Goal: Transaction & Acquisition: Book appointment/travel/reservation

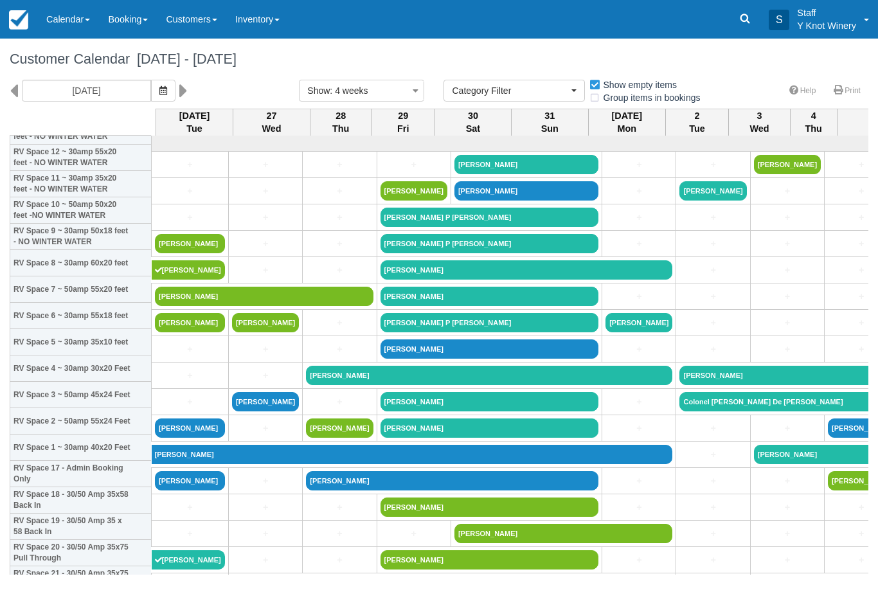
select select
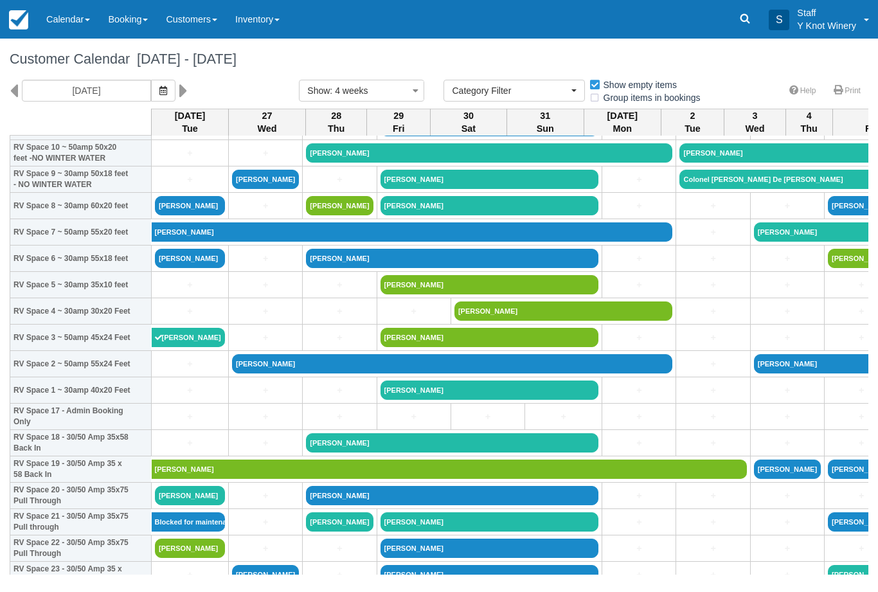
scroll to position [223, 0]
click at [194, 267] on link "[PERSON_NAME]" at bounding box center [190, 258] width 70 height 19
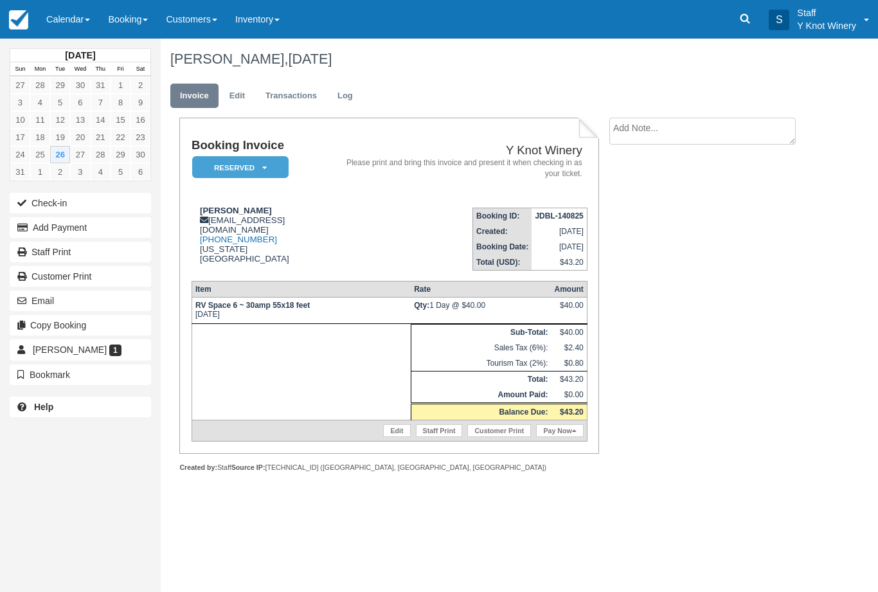
click at [76, 11] on link "Calendar" at bounding box center [68, 19] width 62 height 39
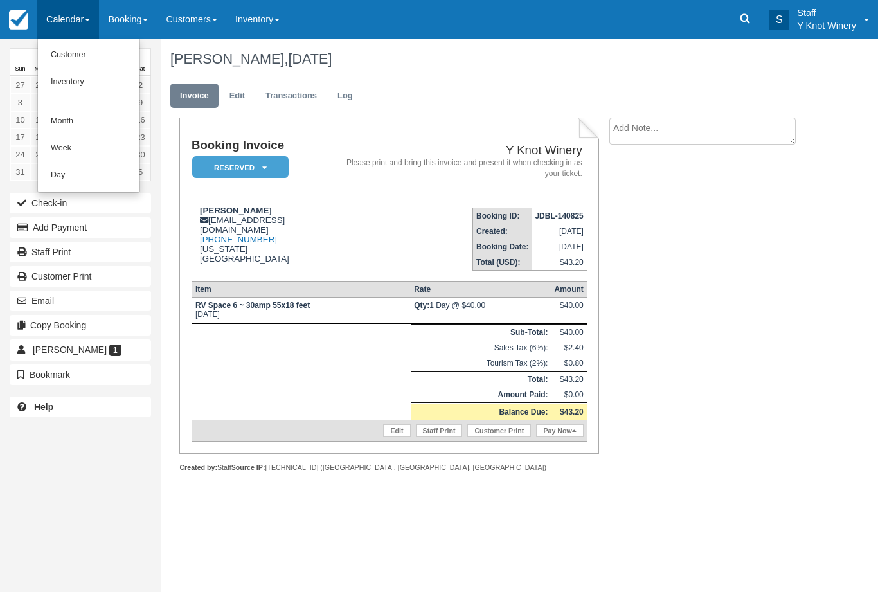
click at [75, 53] on link "Customer" at bounding box center [89, 55] width 102 height 27
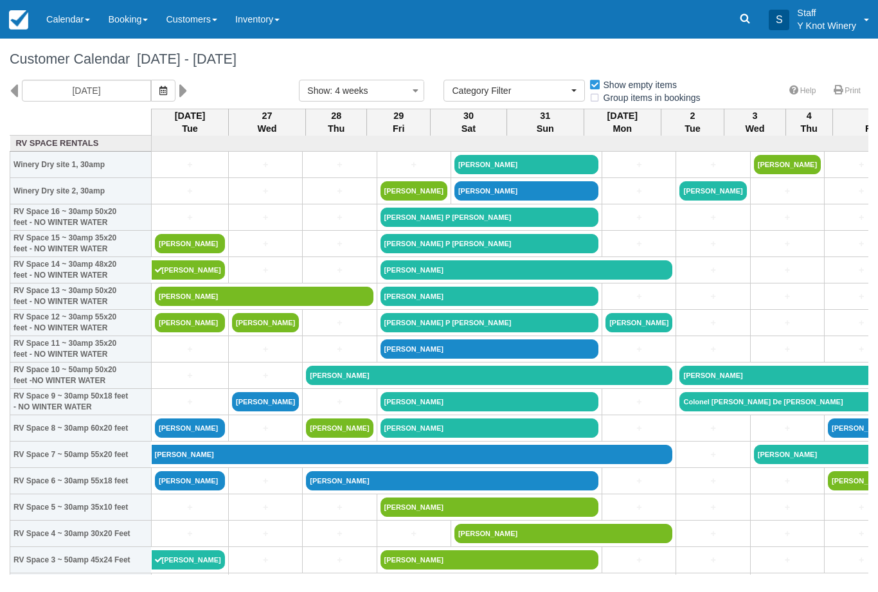
select select
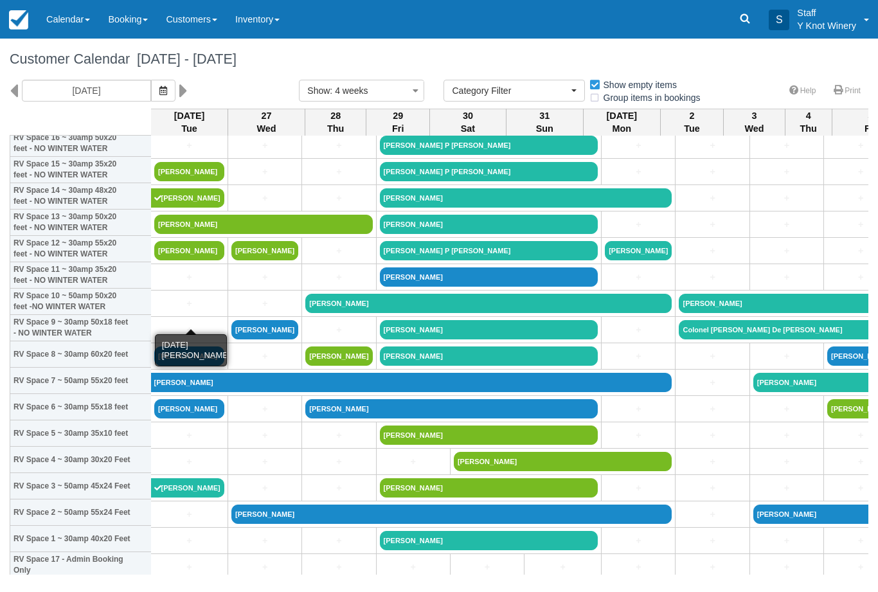
scroll to position [72, 1]
click at [186, 419] on link "[PERSON_NAME]" at bounding box center [189, 408] width 70 height 19
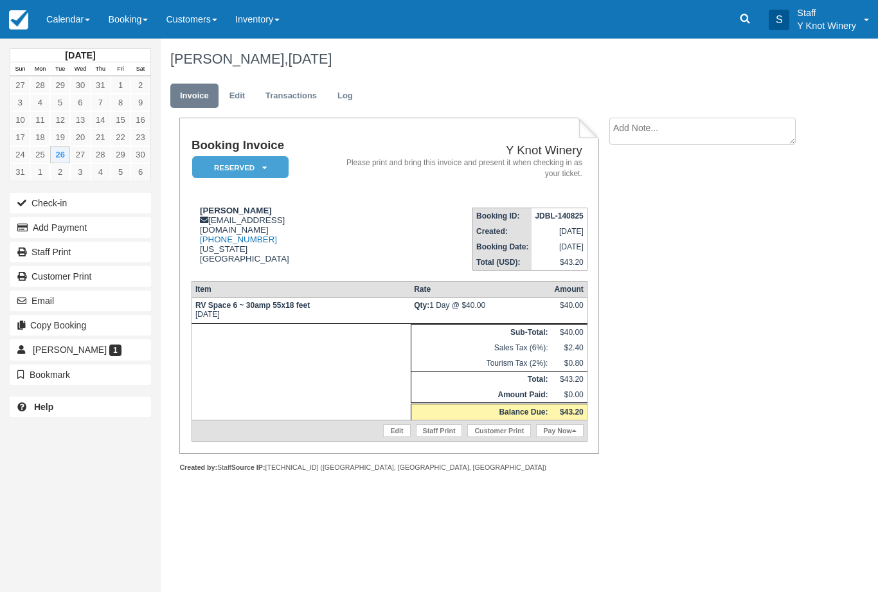
click at [55, 199] on button "Check-in" at bounding box center [80, 203] width 141 height 21
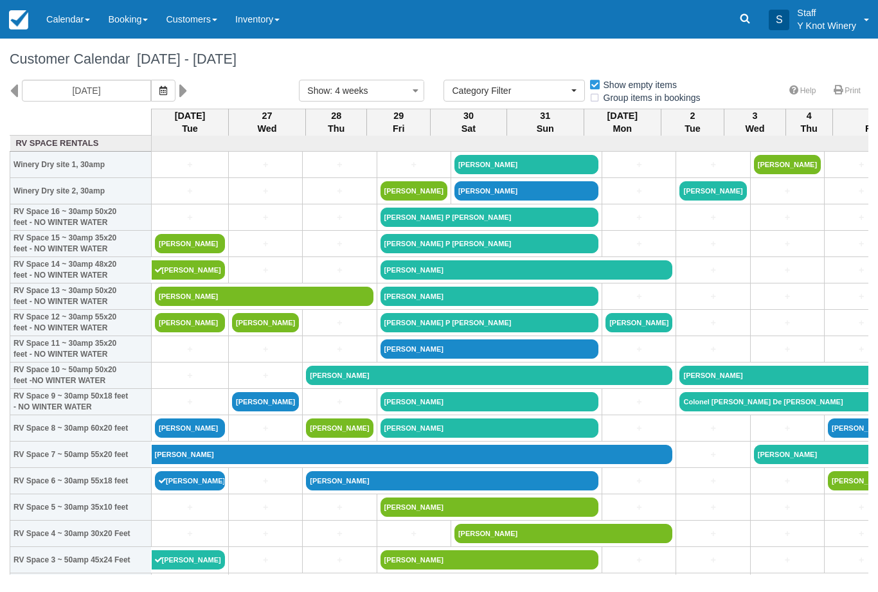
select select
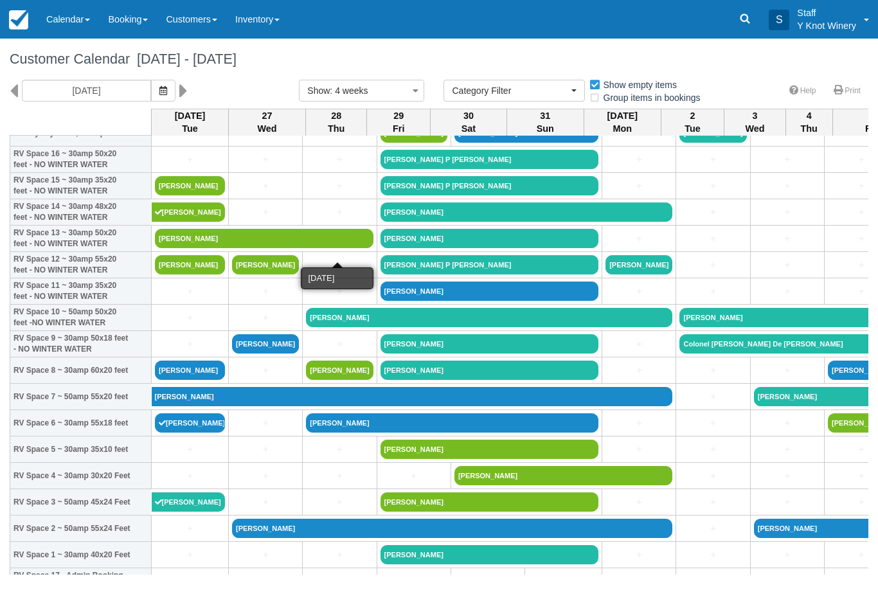
scroll to position [55, 0]
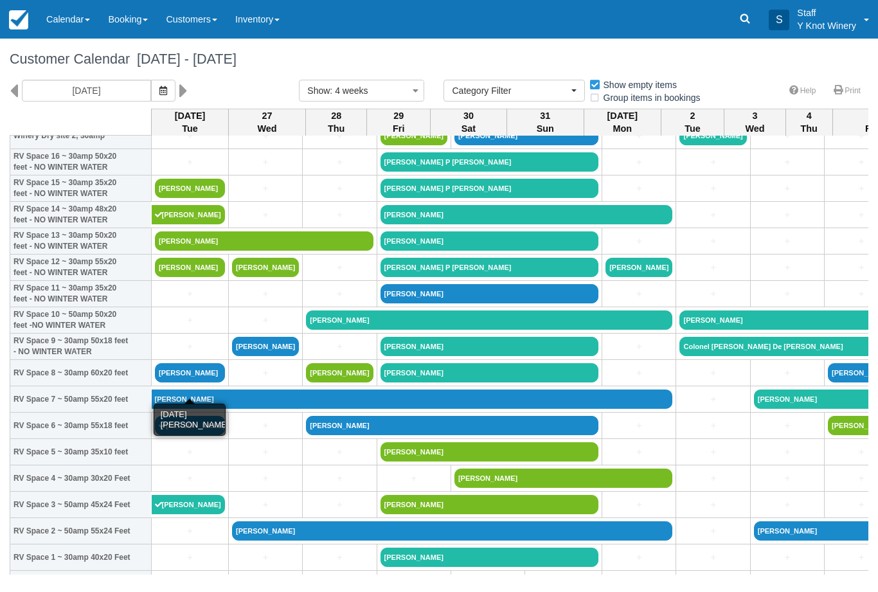
click at [176, 383] on link "[PERSON_NAME]" at bounding box center [190, 372] width 70 height 19
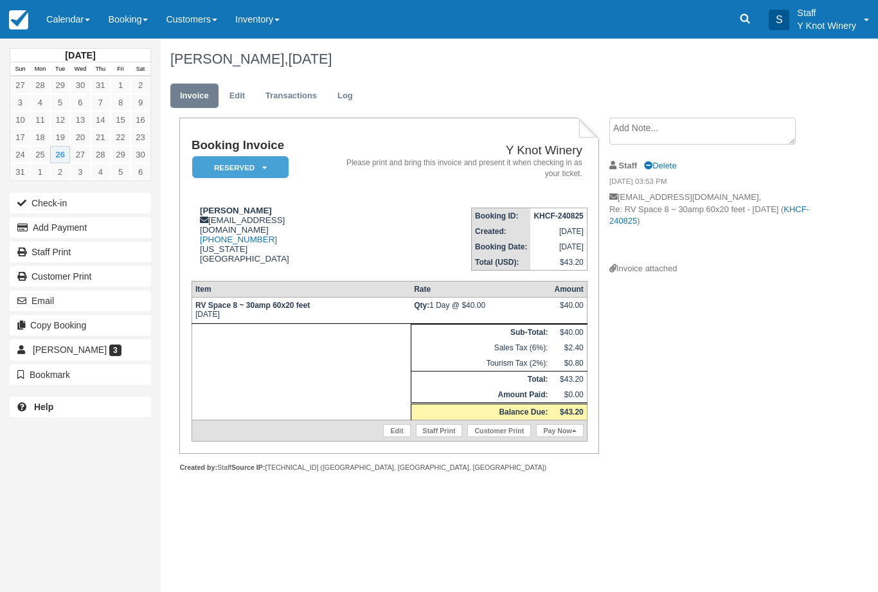
click at [57, 202] on button "Check-in" at bounding box center [80, 203] width 141 height 21
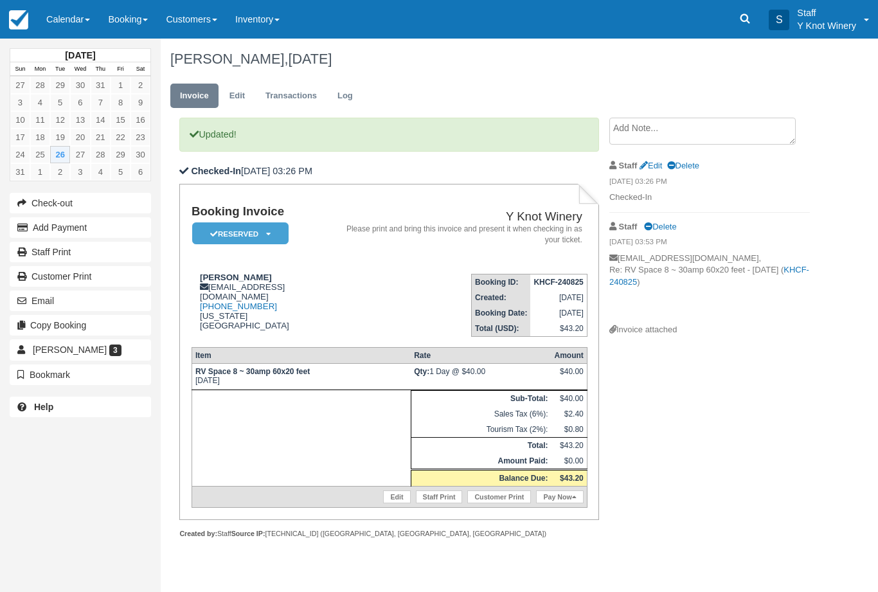
click at [73, 12] on link "Calendar" at bounding box center [68, 19] width 62 height 39
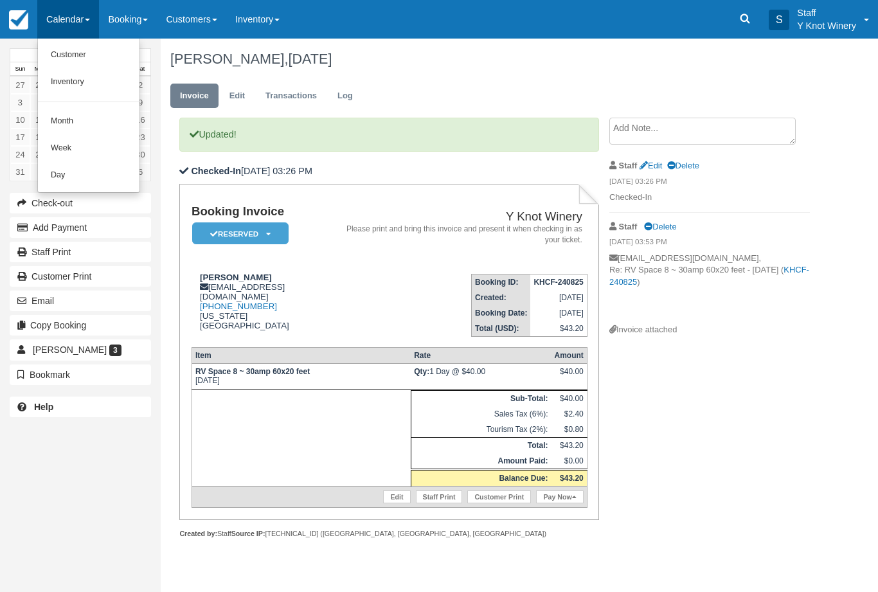
click at [69, 51] on link "Customer" at bounding box center [89, 55] width 102 height 27
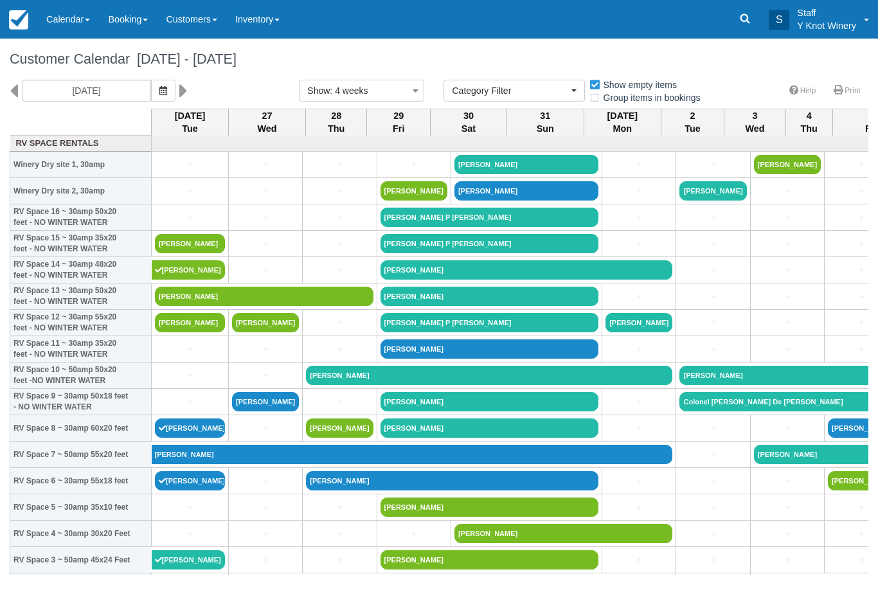
select select
click at [186, 253] on link "[PERSON_NAME]" at bounding box center [190, 243] width 70 height 19
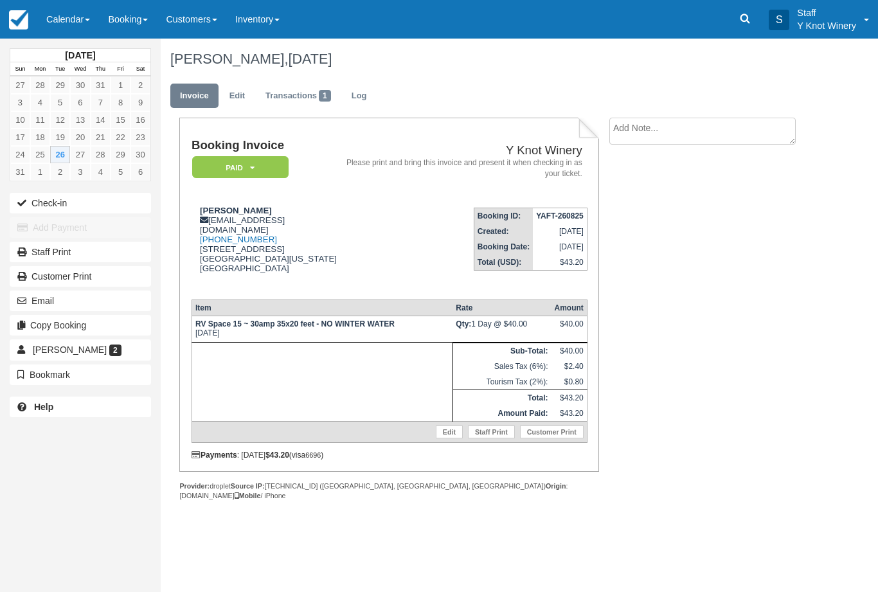
click at [49, 199] on button "Check-in" at bounding box center [80, 203] width 141 height 21
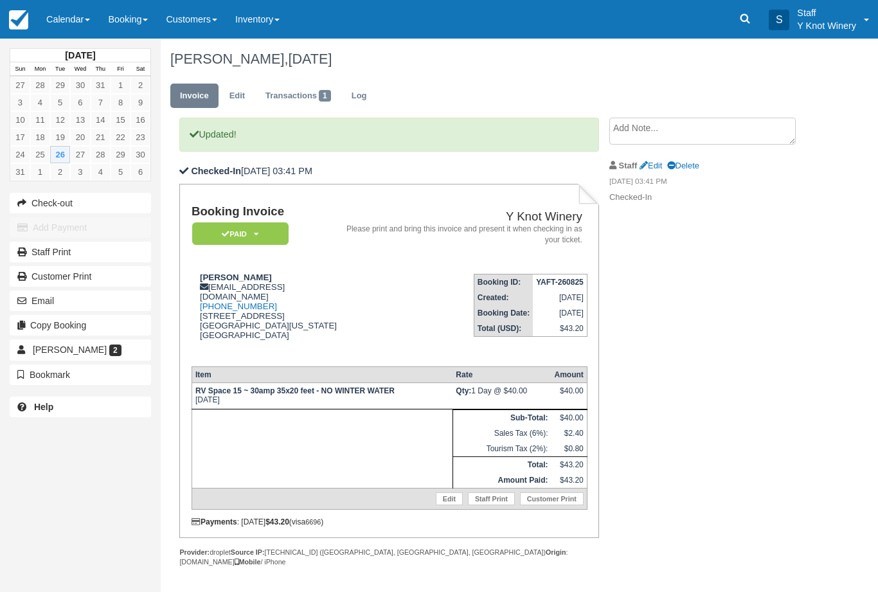
click at [63, 21] on link "Calendar" at bounding box center [68, 19] width 62 height 39
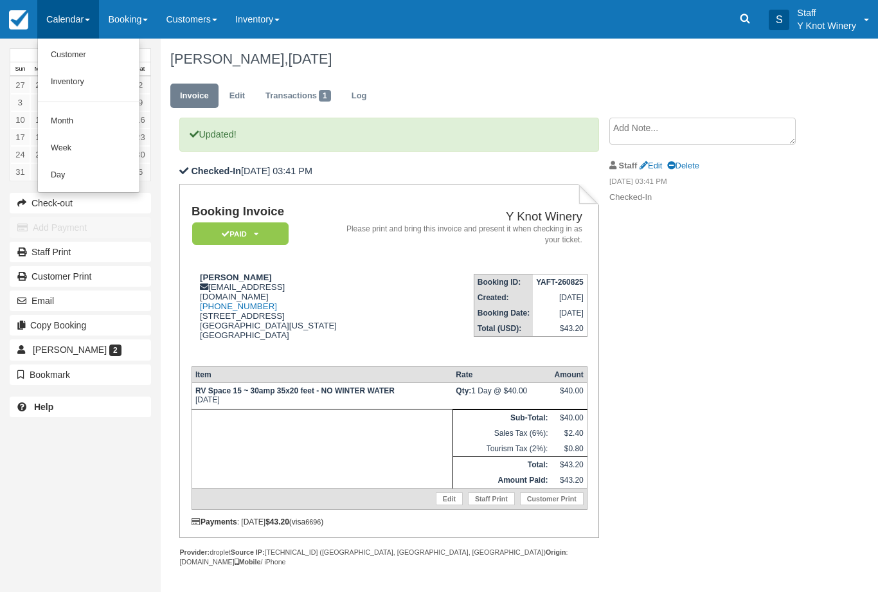
click at [73, 48] on link "Customer" at bounding box center [89, 55] width 102 height 27
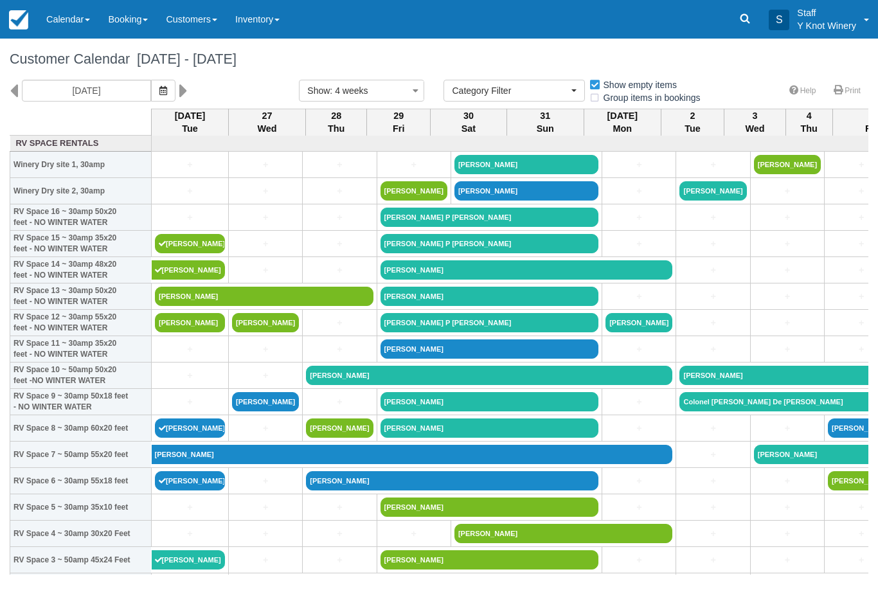
select select
click at [172, 253] on link "Brad Beachy" at bounding box center [190, 243] width 70 height 19
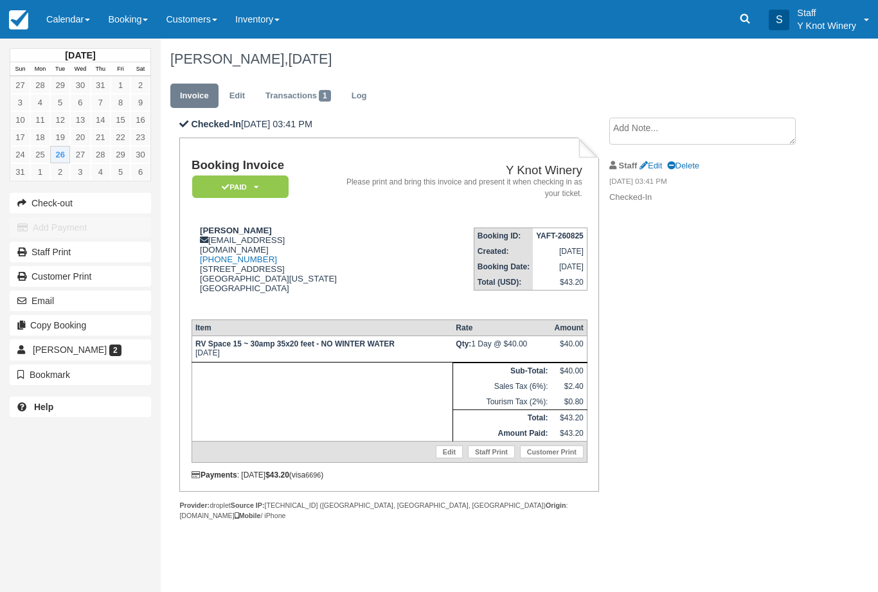
click at [444, 459] on link "Edit" at bounding box center [449, 452] width 27 height 13
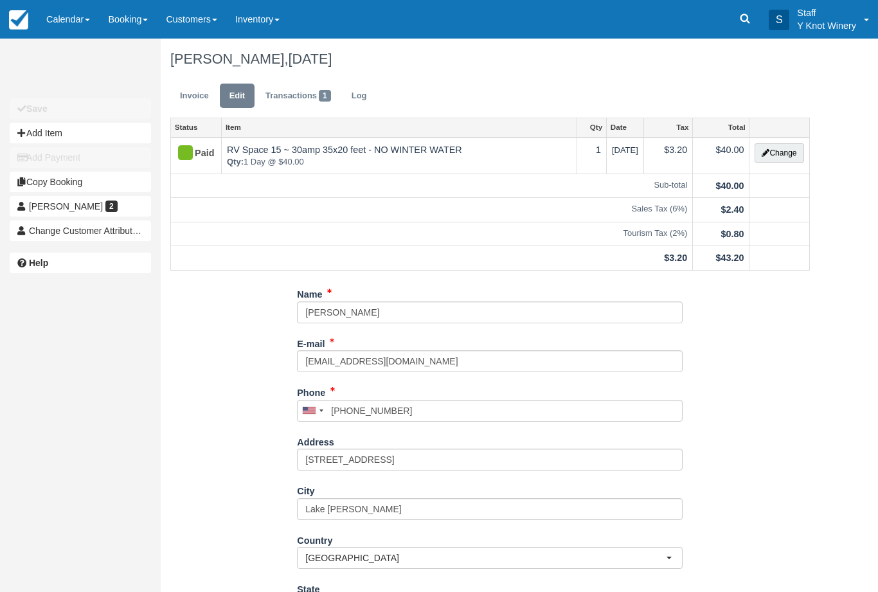
click at [787, 149] on button "Change" at bounding box center [779, 152] width 49 height 19
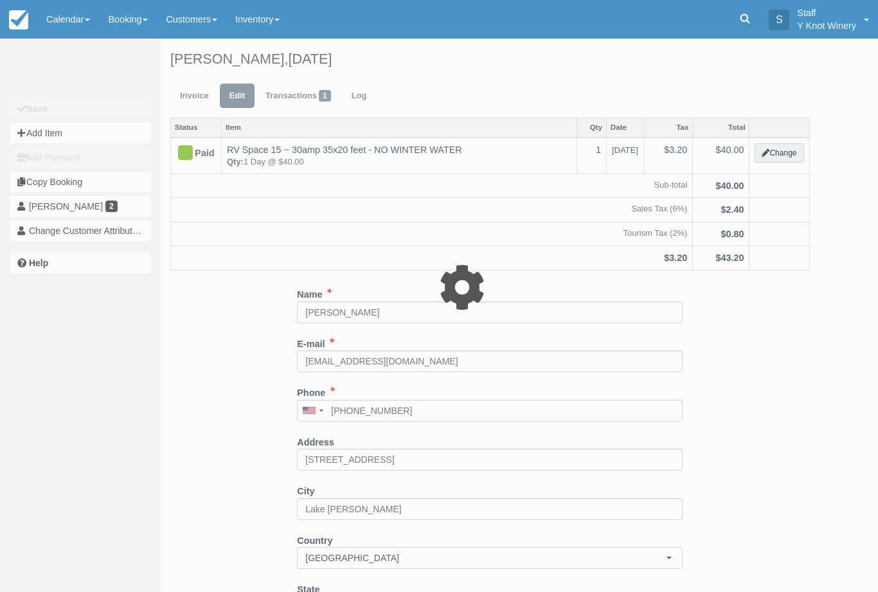
type input "40.00"
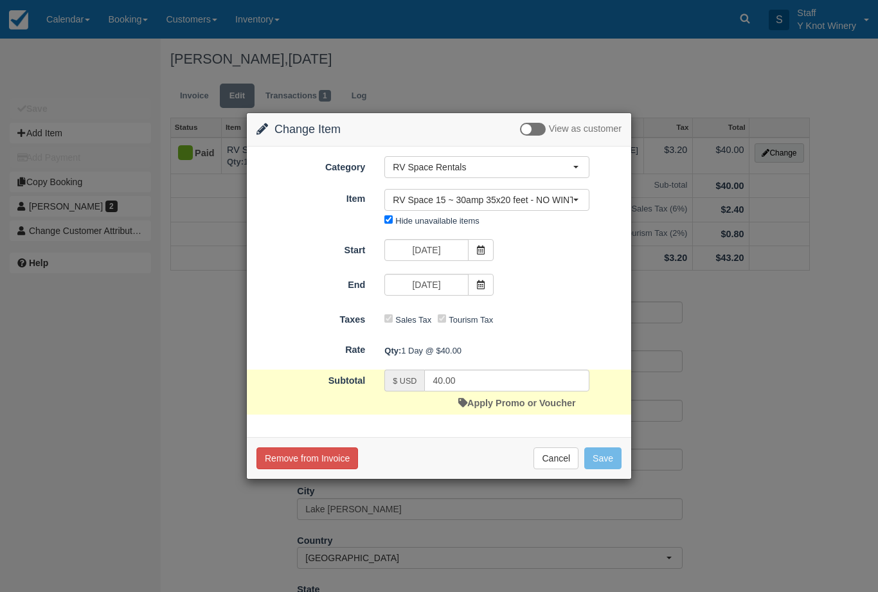
click at [578, 195] on button "RV Space 15 ~ 30amp 35x20 feet - NO WINTER WATER" at bounding box center [487, 200] width 205 height 22
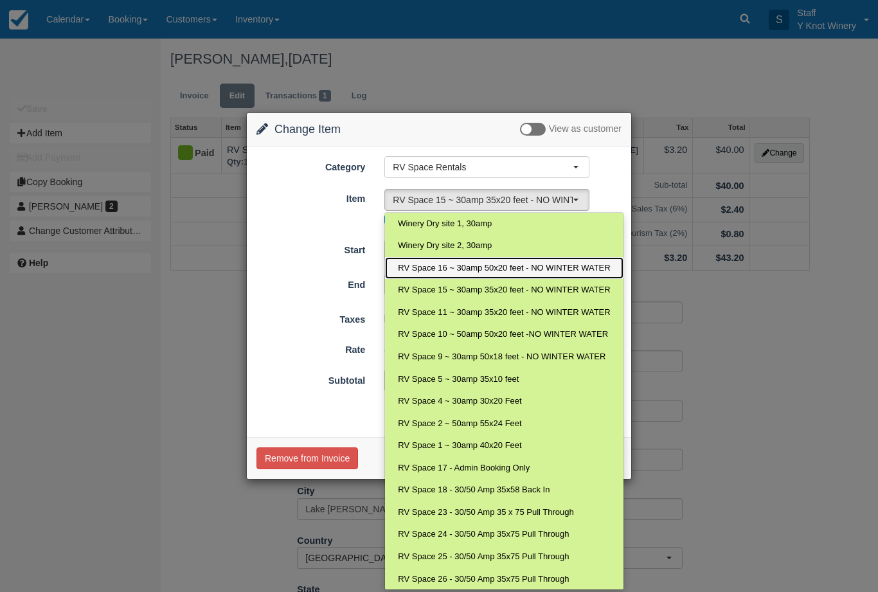
click at [490, 266] on span "RV Space 16 ~ 30amp 50x20 feet - NO WINTER WATER" at bounding box center [504, 268] width 212 height 12
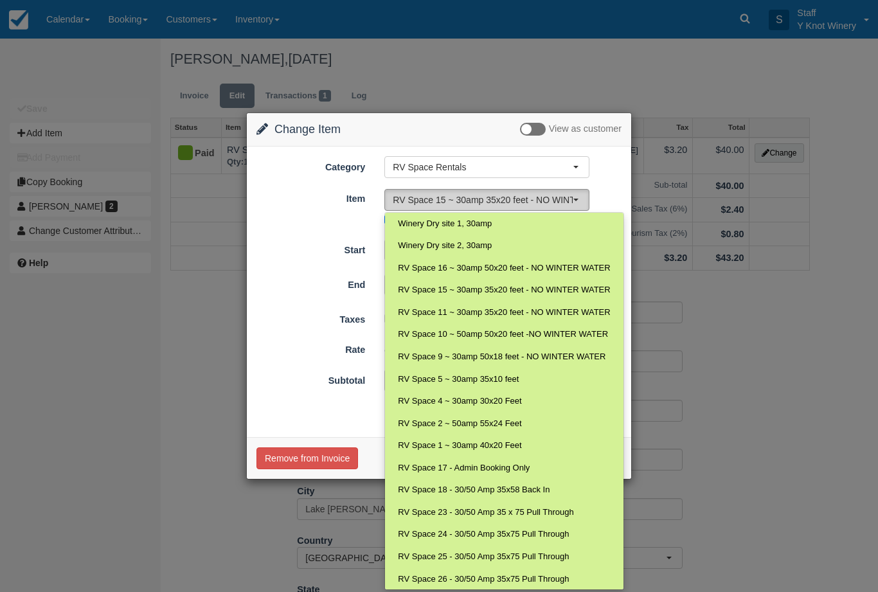
select select "28"
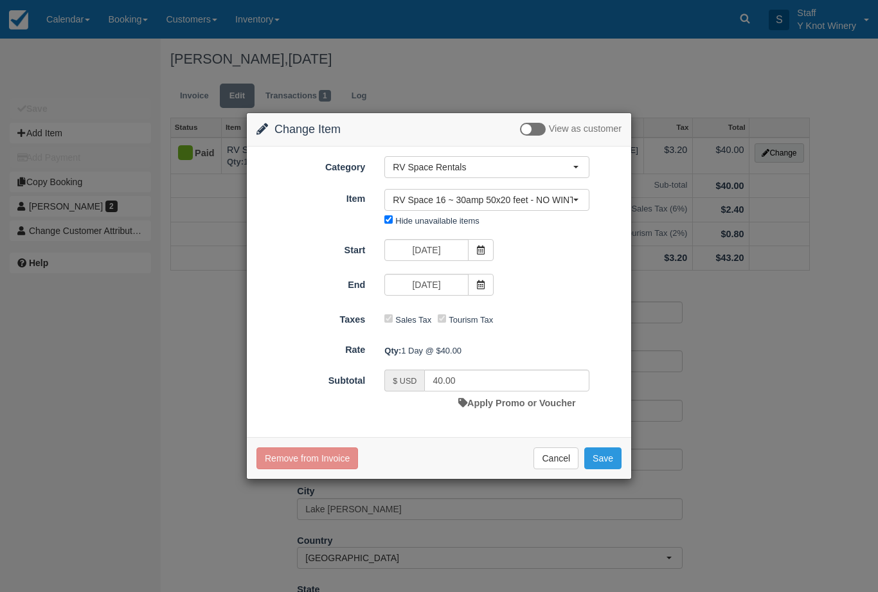
click at [66, 12] on div "Change Item Add Item View as customer Category RV Space Rentals RV Space Rental…" at bounding box center [439, 296] width 878 height 592
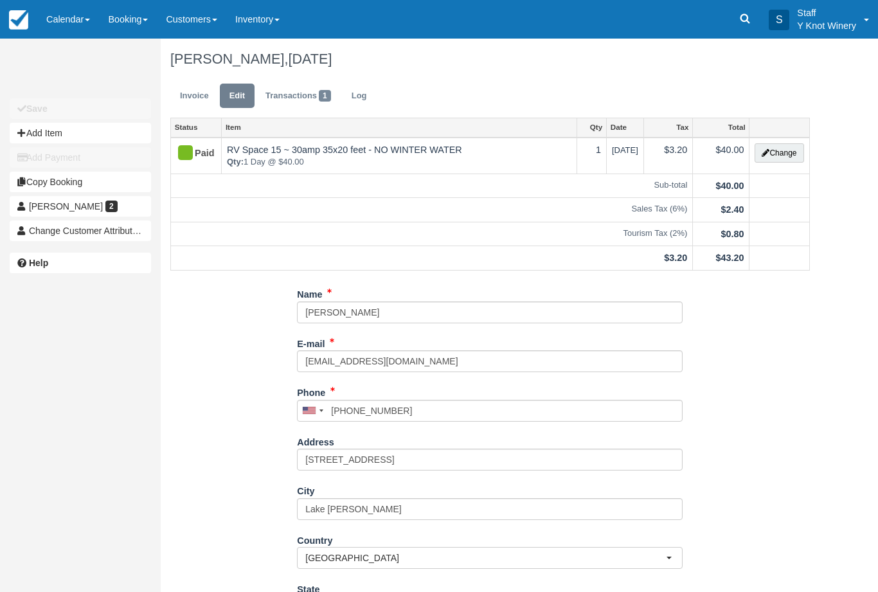
click at [66, 22] on link "Calendar" at bounding box center [68, 19] width 62 height 39
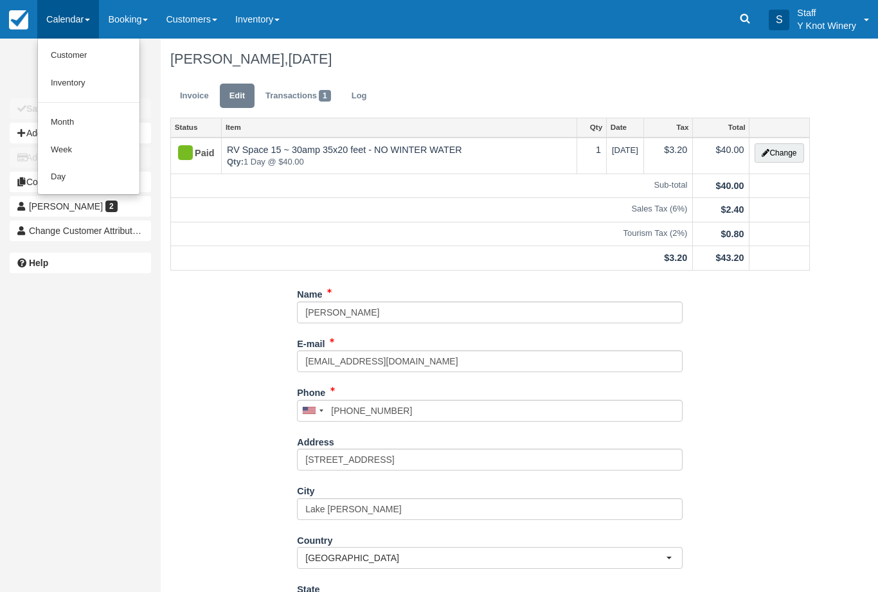
click at [111, 56] on link "Customer" at bounding box center [89, 56] width 102 height 28
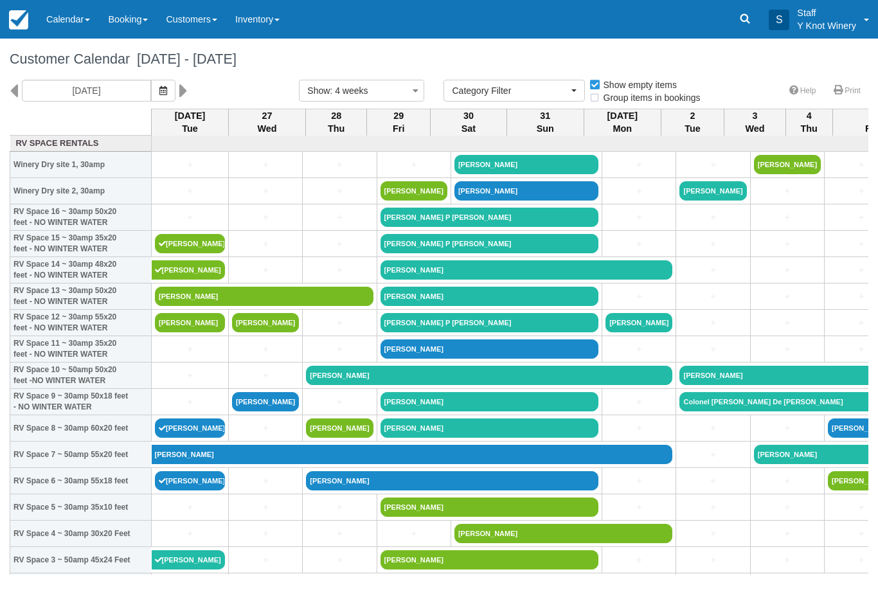
select select
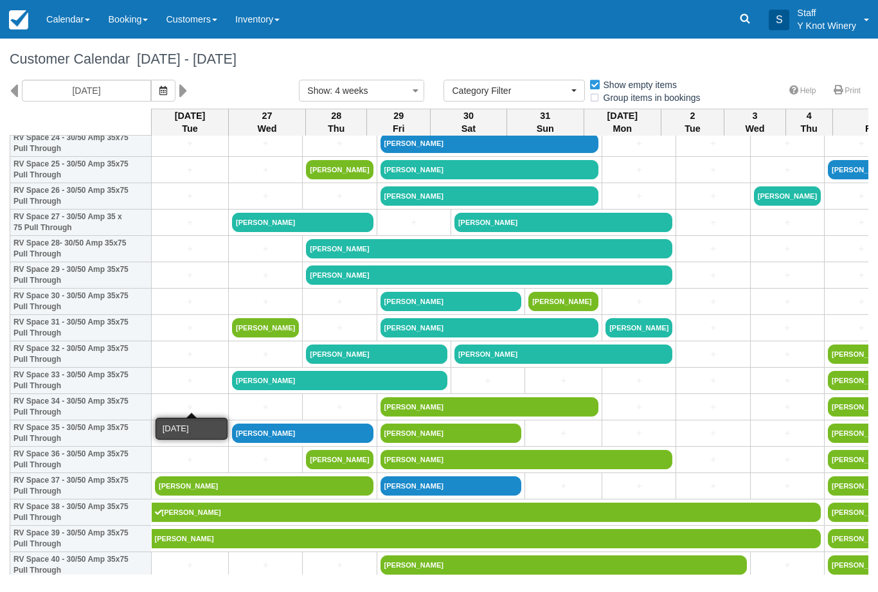
scroll to position [682, 0]
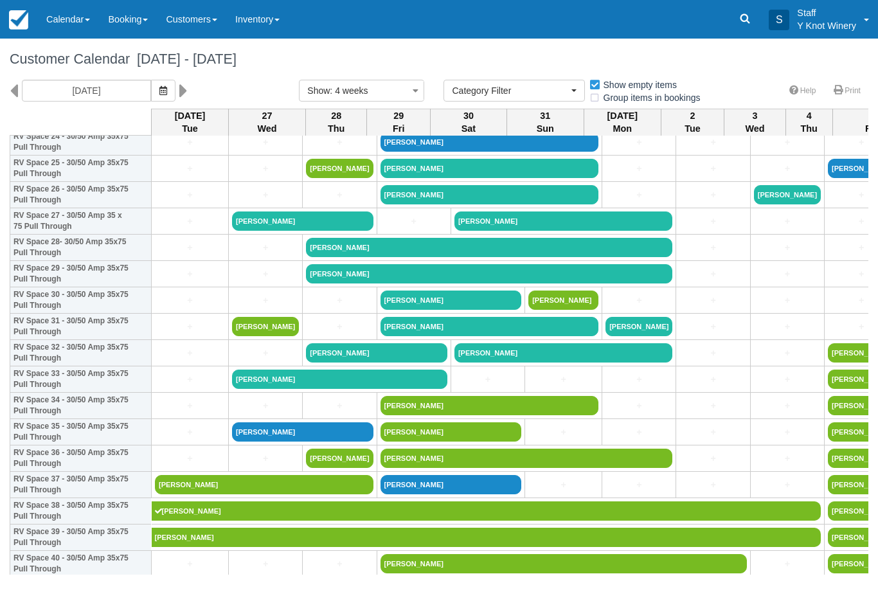
click at [205, 495] on link "[PERSON_NAME]" at bounding box center [264, 484] width 219 height 19
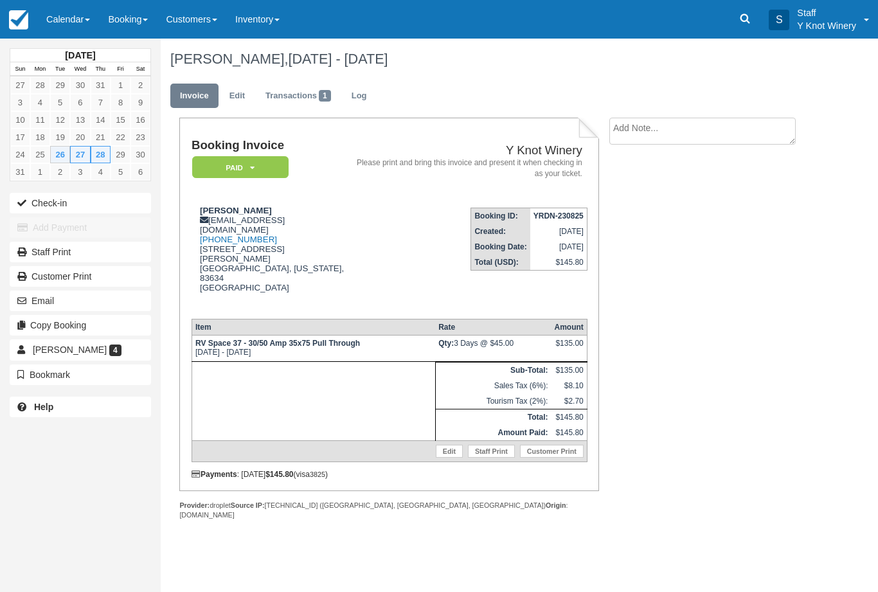
click at [107, 205] on button "Check-in" at bounding box center [80, 203] width 141 height 21
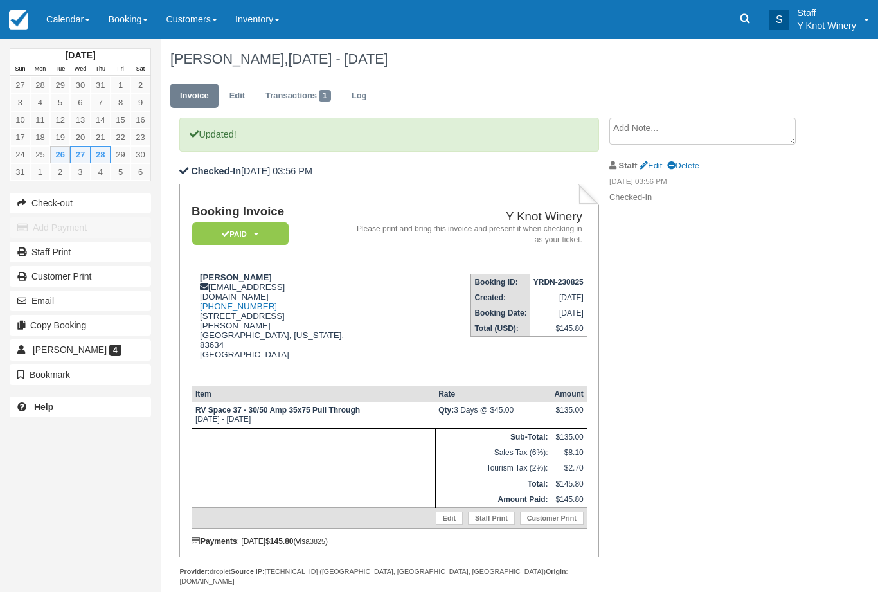
click at [91, 1] on link "Calendar" at bounding box center [68, 19] width 62 height 39
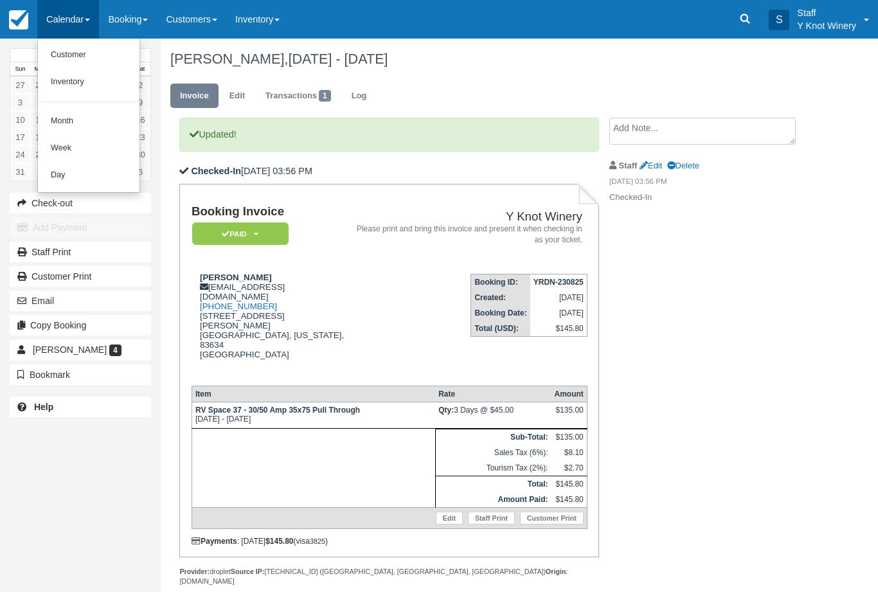
click at [100, 44] on link "Customer" at bounding box center [89, 55] width 102 height 27
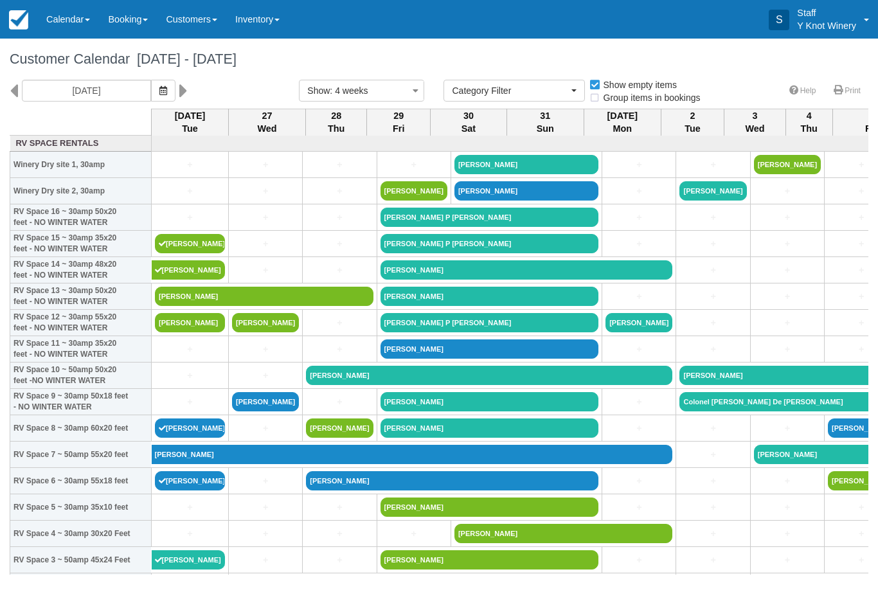
select select
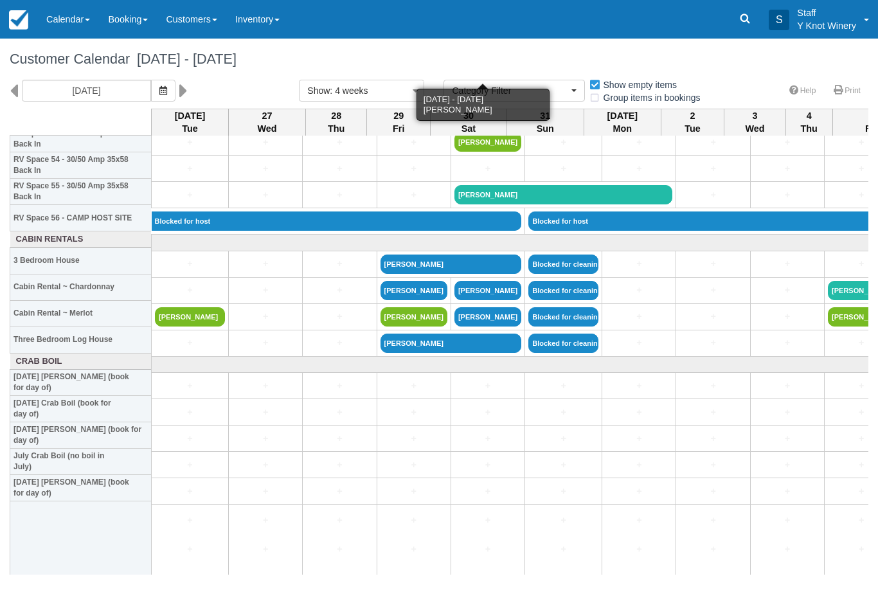
scroll to position [1450, 0]
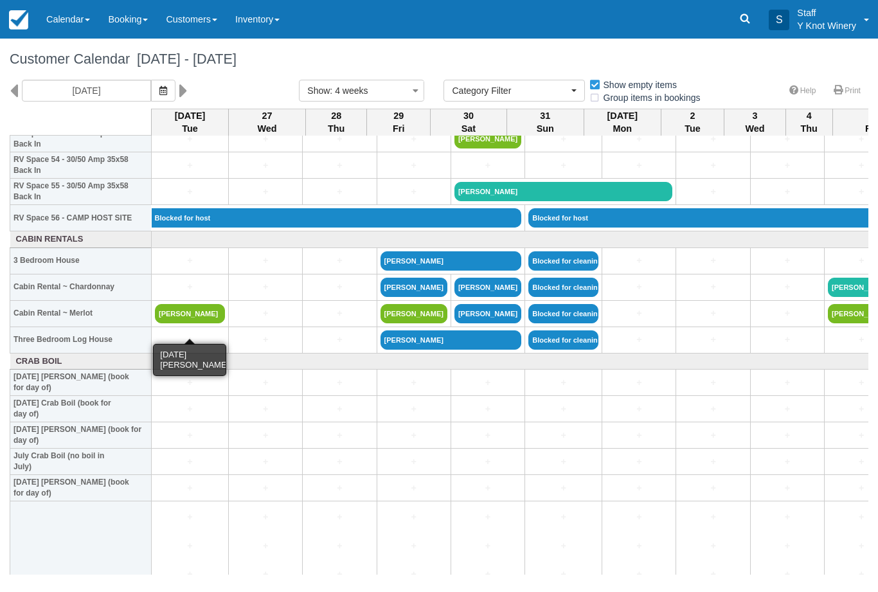
click at [194, 323] on link "[PERSON_NAME]" at bounding box center [190, 313] width 70 height 19
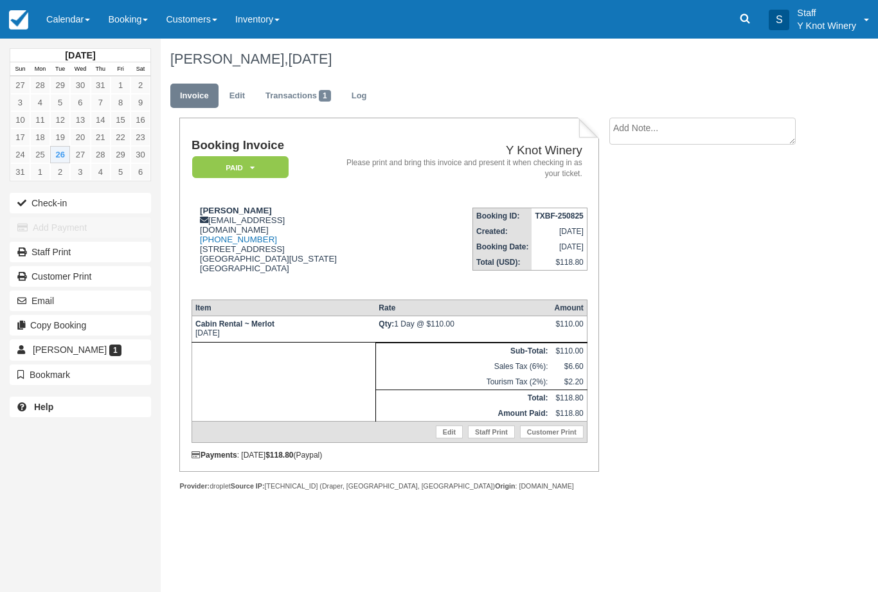
click at [120, 197] on button "Check-in" at bounding box center [80, 203] width 141 height 21
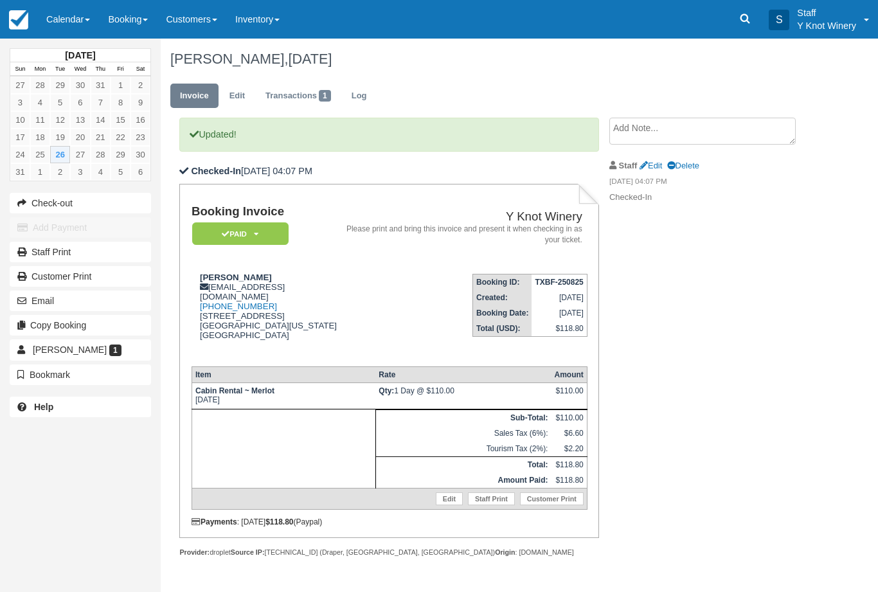
click at [73, 16] on link "Calendar" at bounding box center [68, 19] width 62 height 39
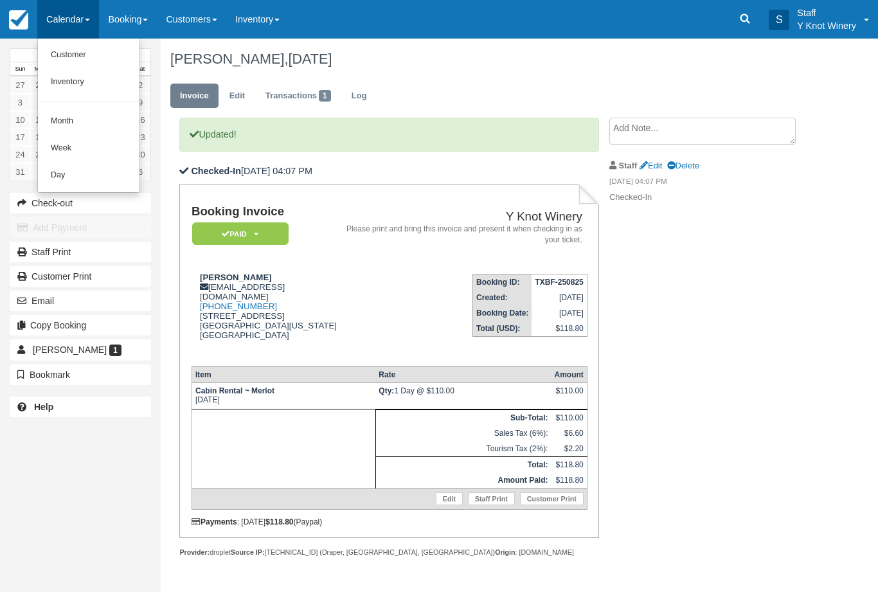
click at [117, 58] on link "Customer" at bounding box center [89, 55] width 102 height 27
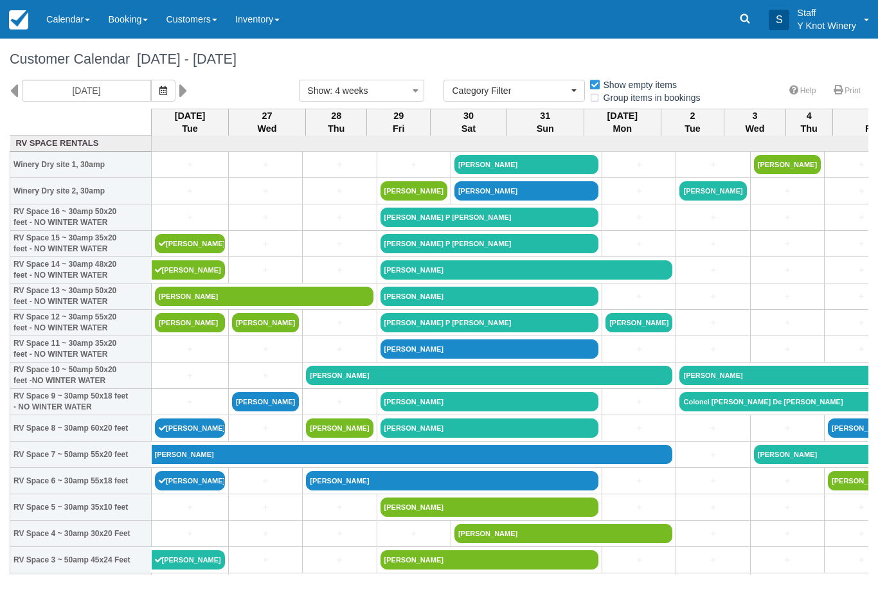
select select
click at [179, 89] on link at bounding box center [186, 91] width 15 height 22
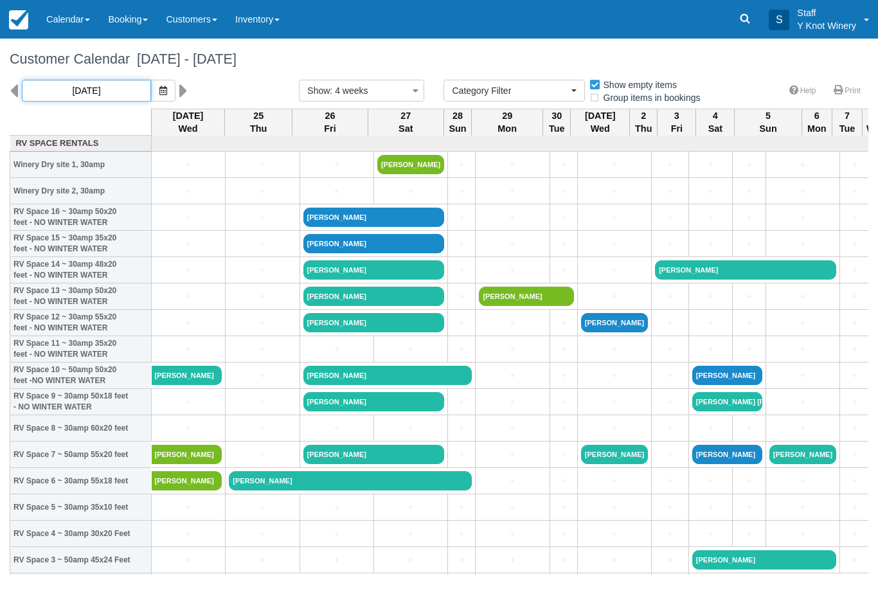
click at [96, 87] on input "[DATE]" at bounding box center [86, 91] width 129 height 22
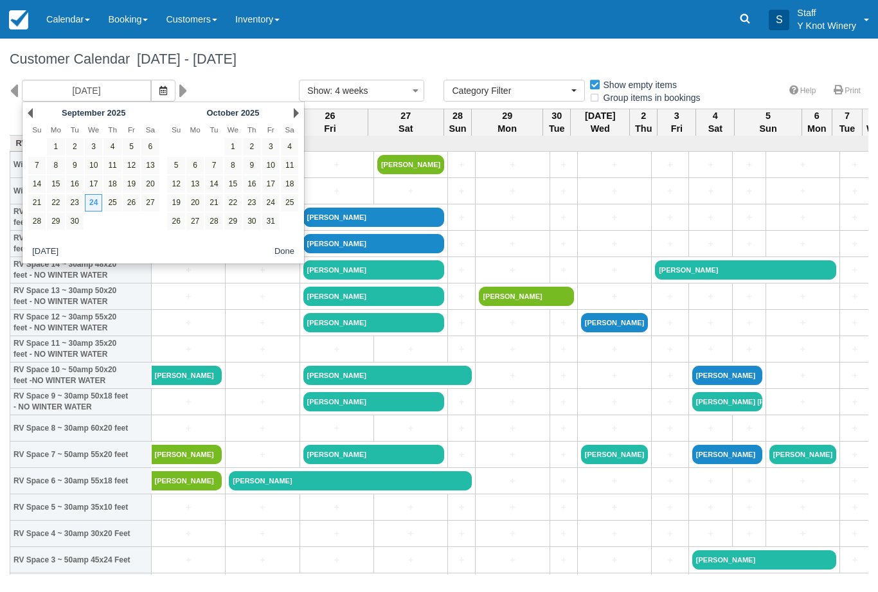
click at [137, 199] on link "26" at bounding box center [131, 202] width 17 height 17
type input "[DATE]"
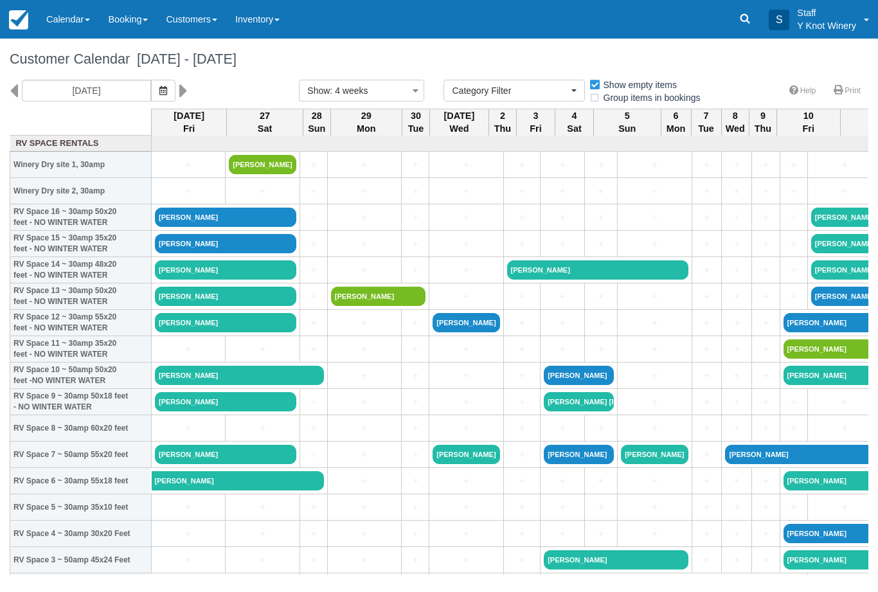
click at [189, 435] on link "+" at bounding box center [188, 429] width 67 height 14
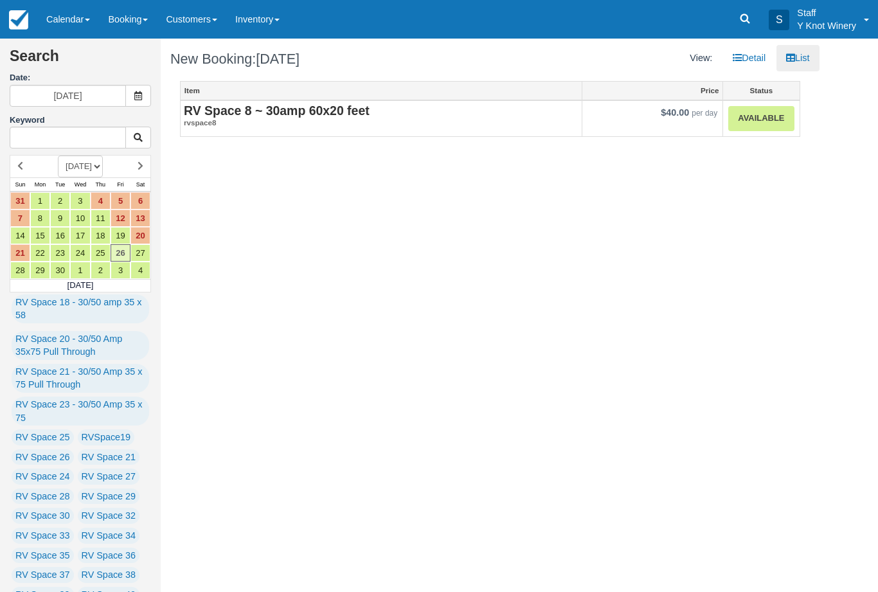
click at [356, 110] on strong "RV Space 8 ~ 30amp 60x20 feet" at bounding box center [277, 111] width 186 height 14
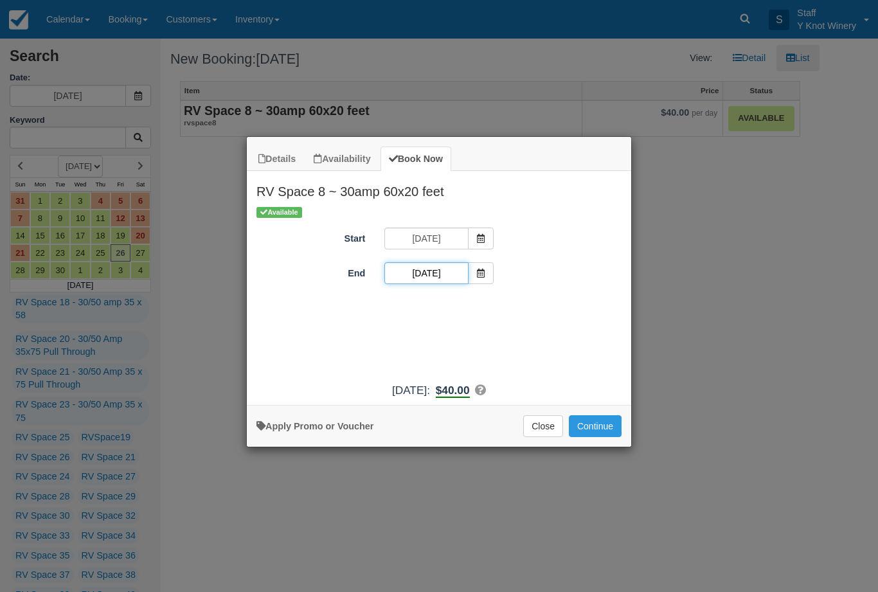
click at [450, 271] on input "09/26/25" at bounding box center [427, 273] width 84 height 22
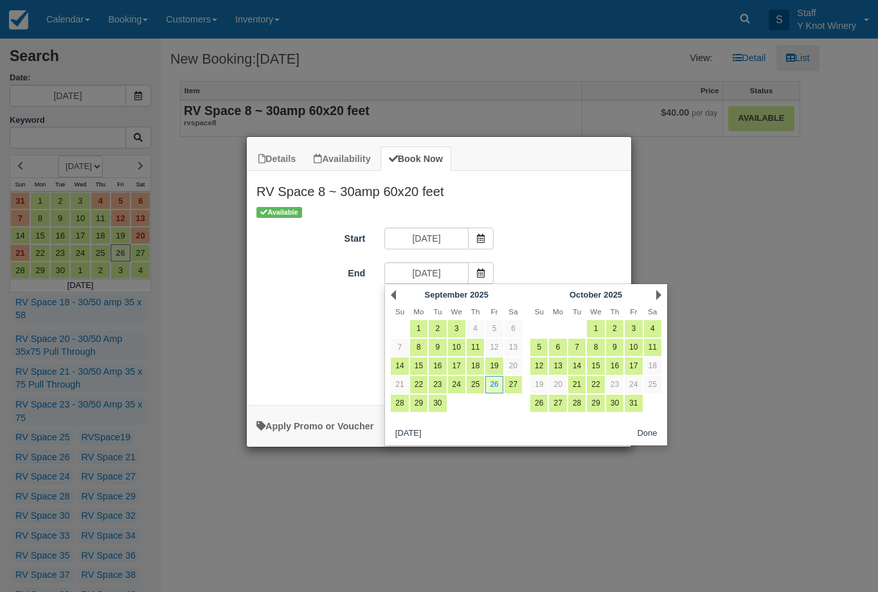
click at [401, 403] on link "28" at bounding box center [399, 403] width 17 height 17
type input "09/28/25"
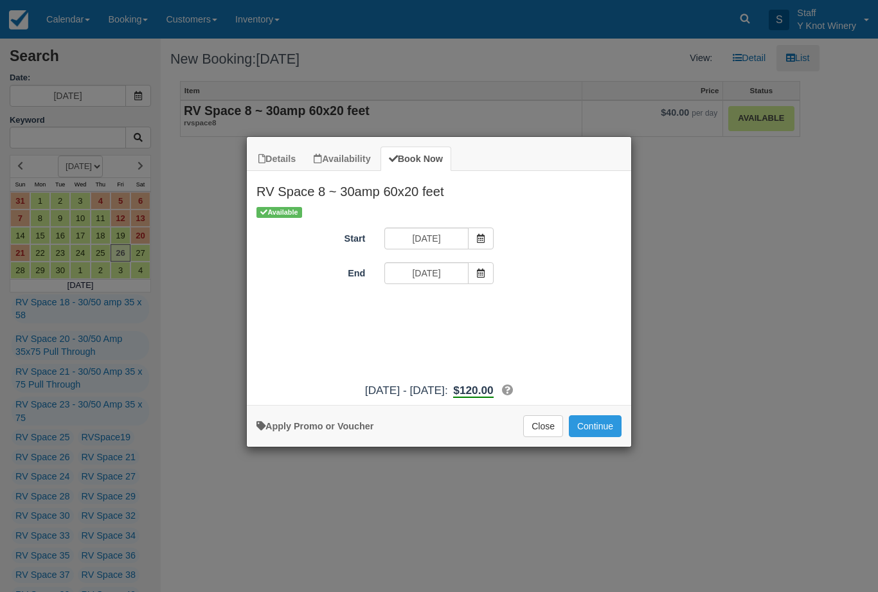
click at [597, 437] on button "Continue" at bounding box center [595, 426] width 53 height 22
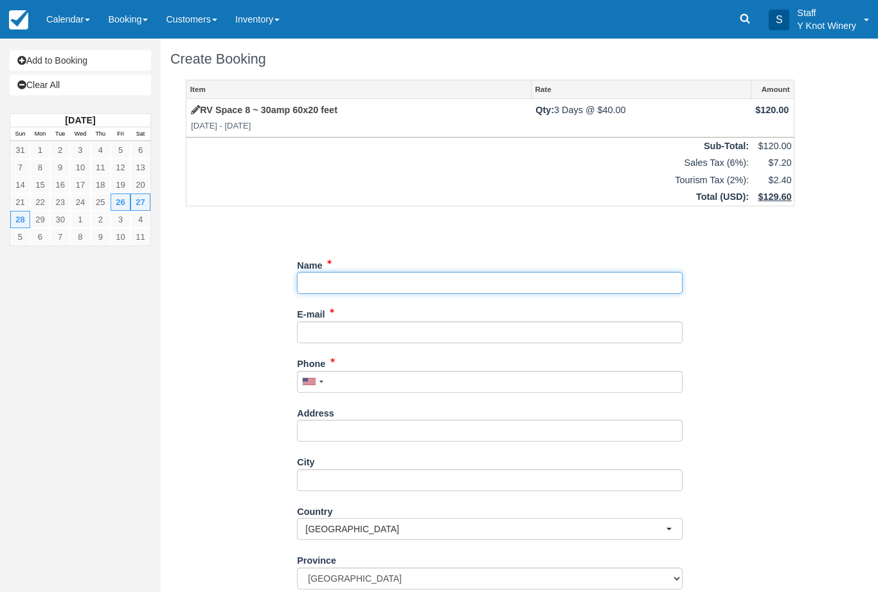
click at [344, 279] on input "Name" at bounding box center [490, 283] width 386 height 22
type input "C"
type input "B"
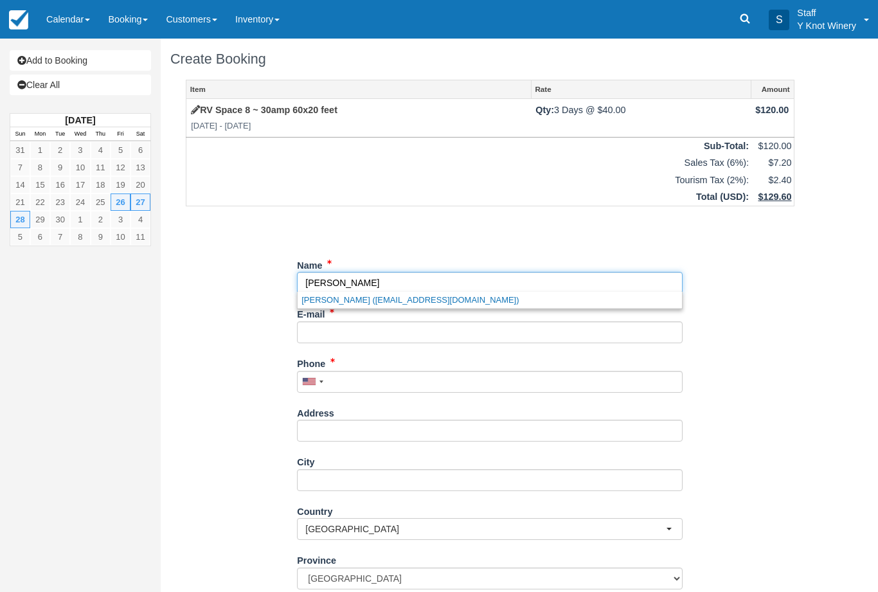
type input "[PERSON_NAME]"
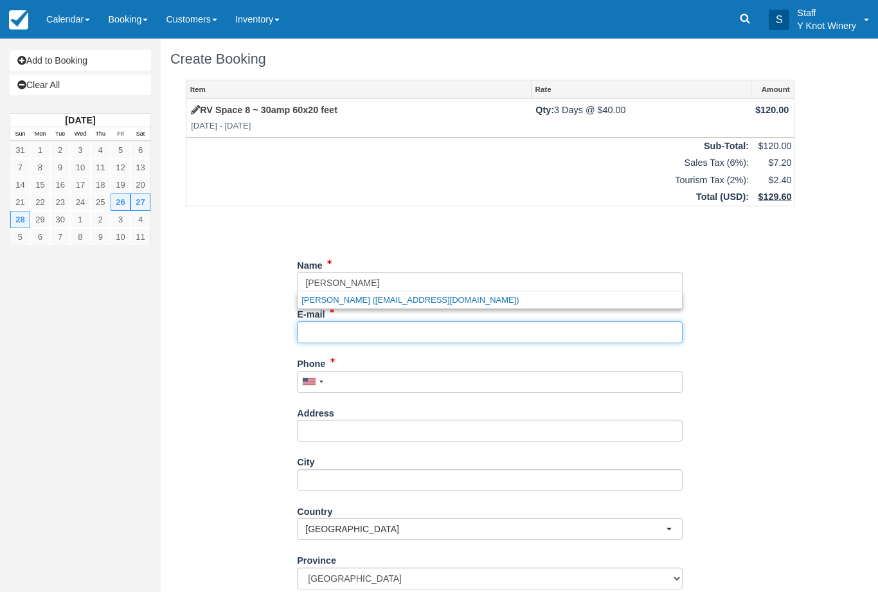
click at [354, 322] on input "E-mail" at bounding box center [490, 333] width 386 height 22
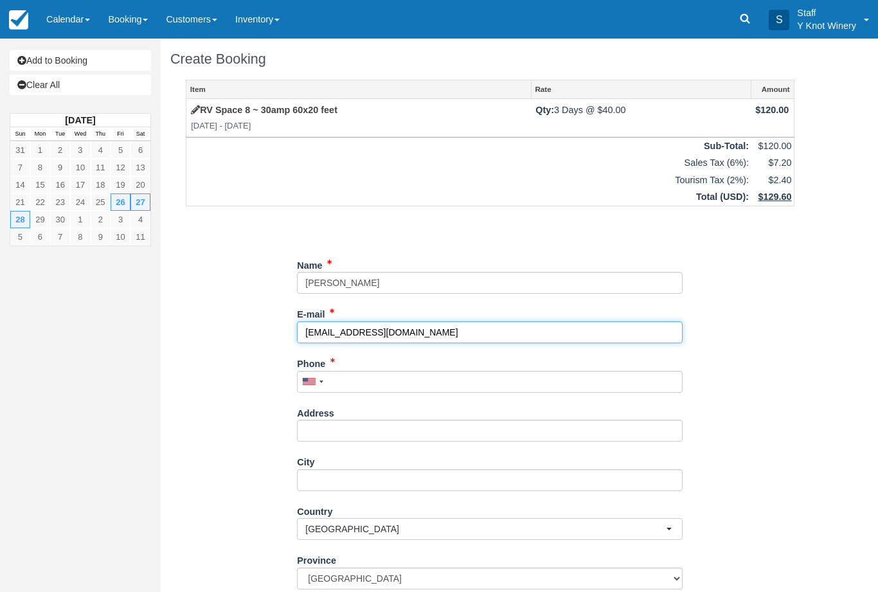
type input "bmthies1@yahoo.com"
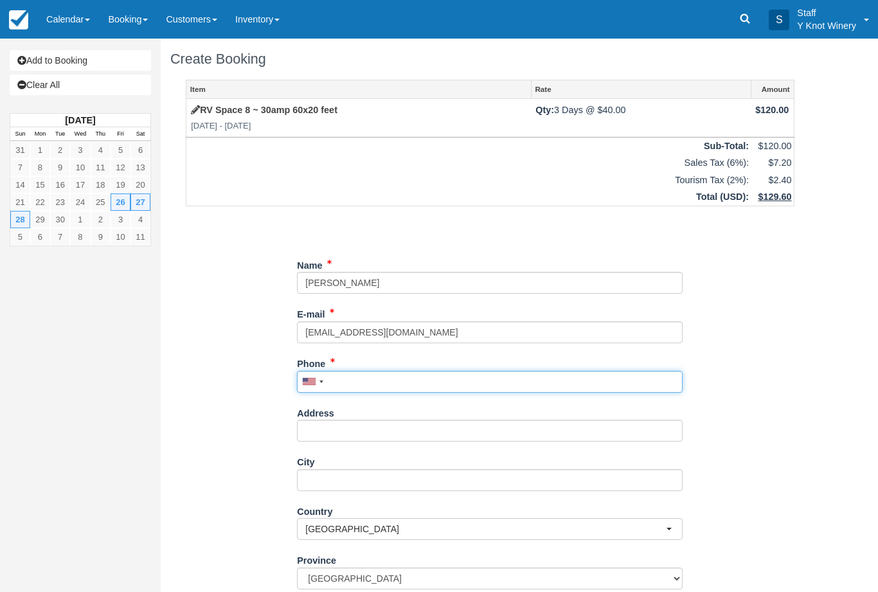
click at [343, 371] on input "Phone" at bounding box center [490, 382] width 386 height 22
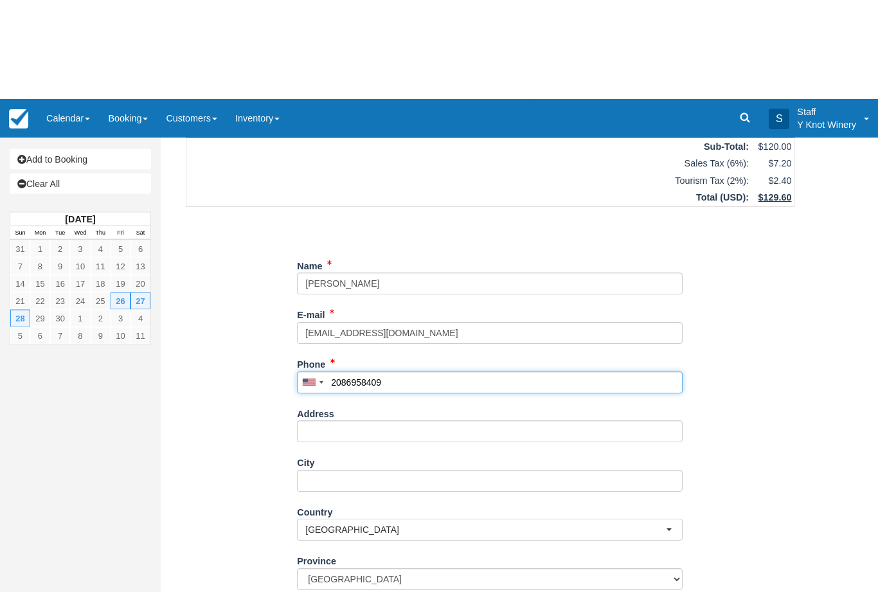
scroll to position [104, 0]
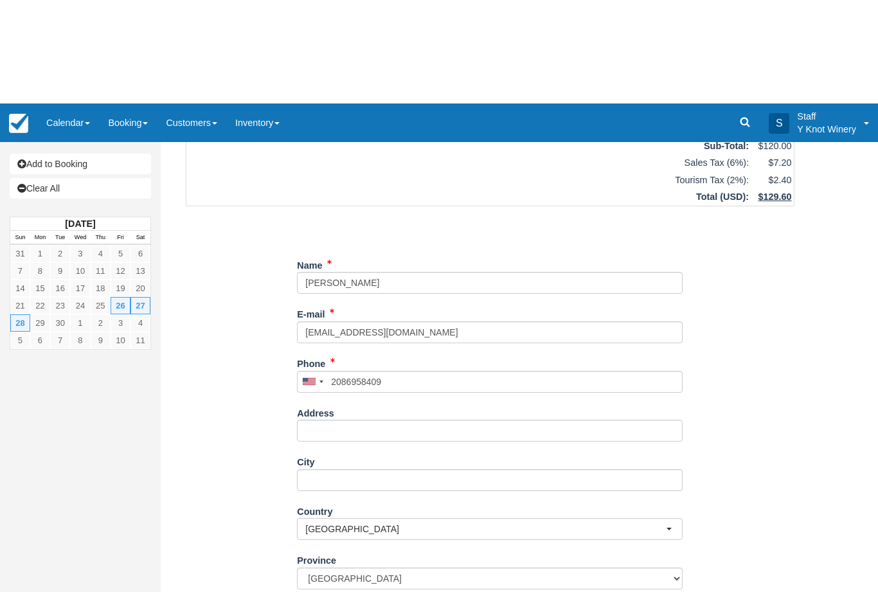
type input "+12086958409"
